Goal: Information Seeking & Learning: Learn about a topic

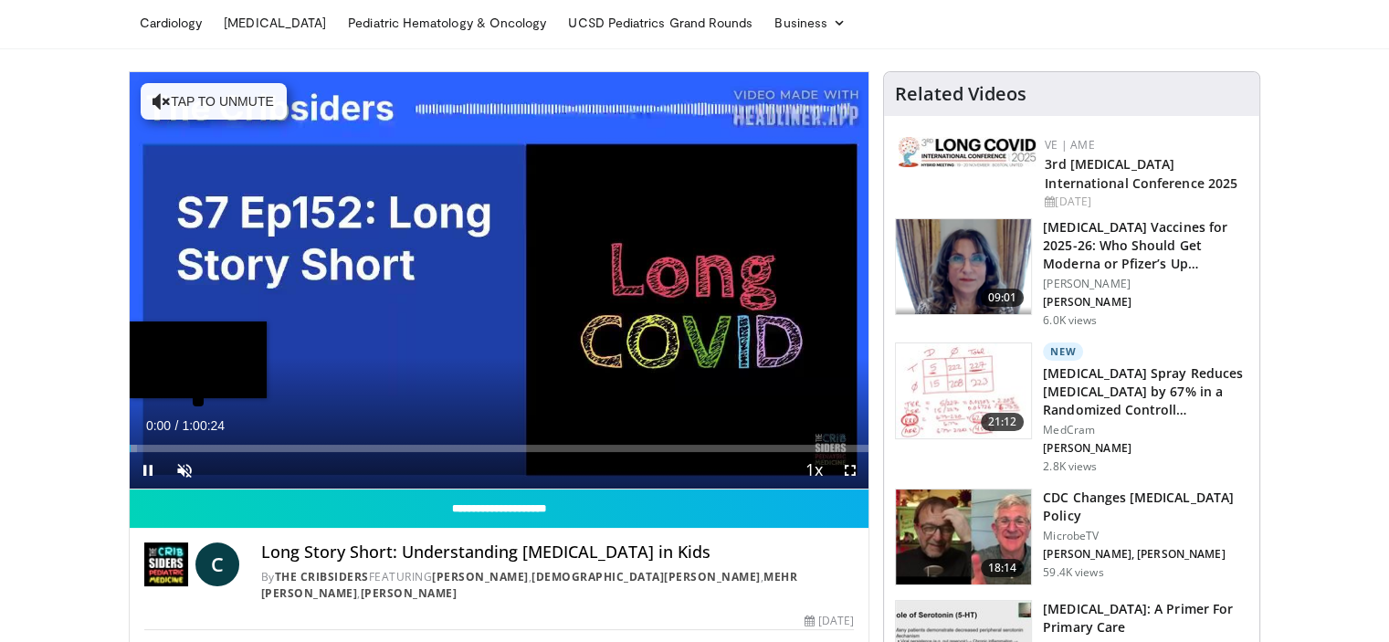
scroll to position [183, 0]
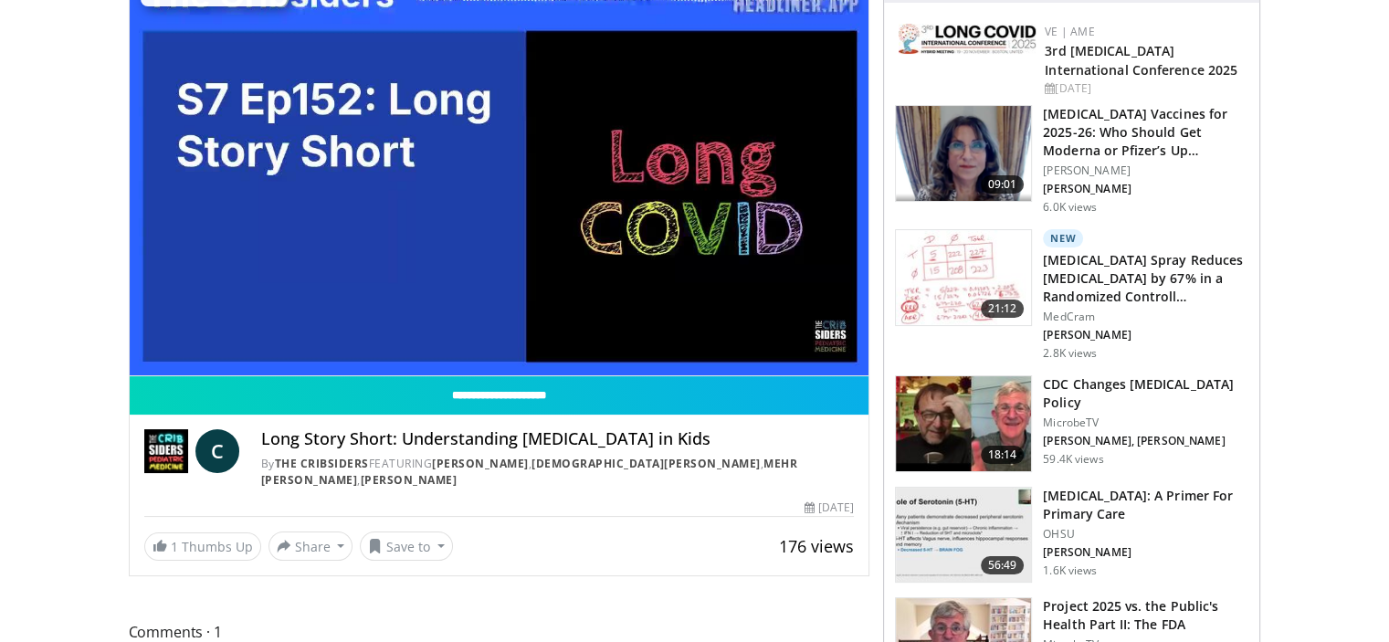
click at [168, 449] on img at bounding box center [166, 451] width 44 height 44
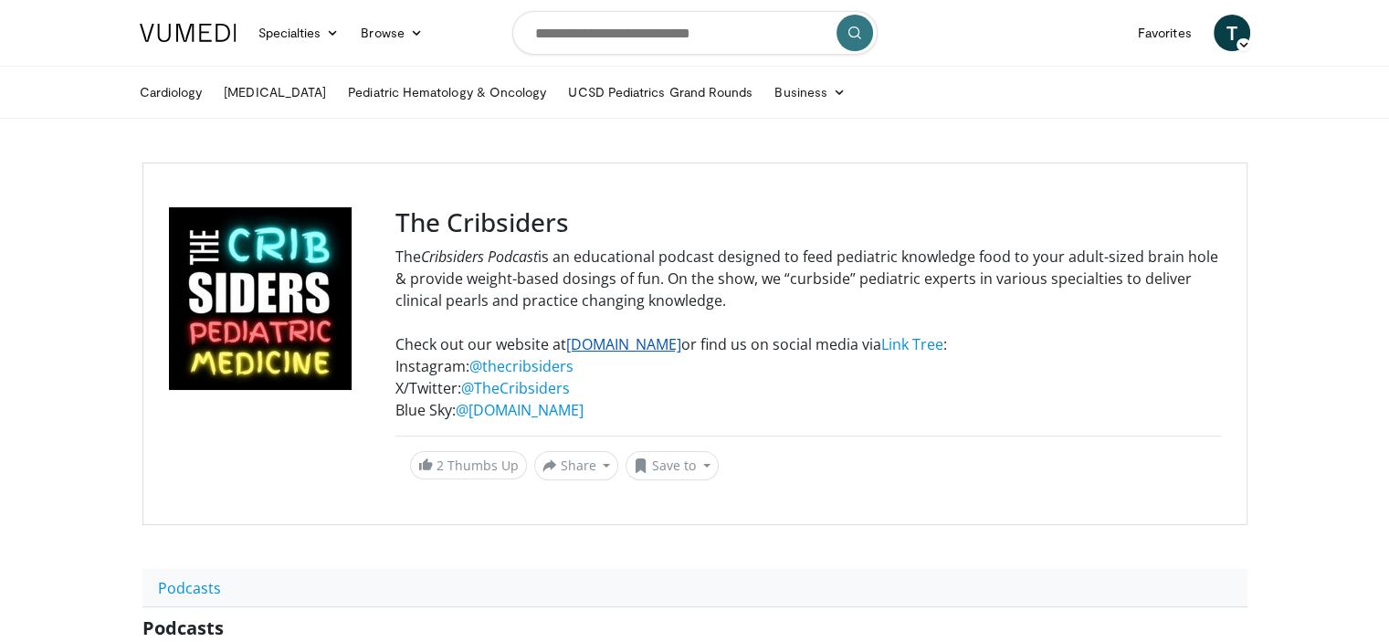
click at [618, 335] on link "[DOMAIN_NAME]" at bounding box center [623, 344] width 115 height 20
